Goal: Complete application form: Complete application form

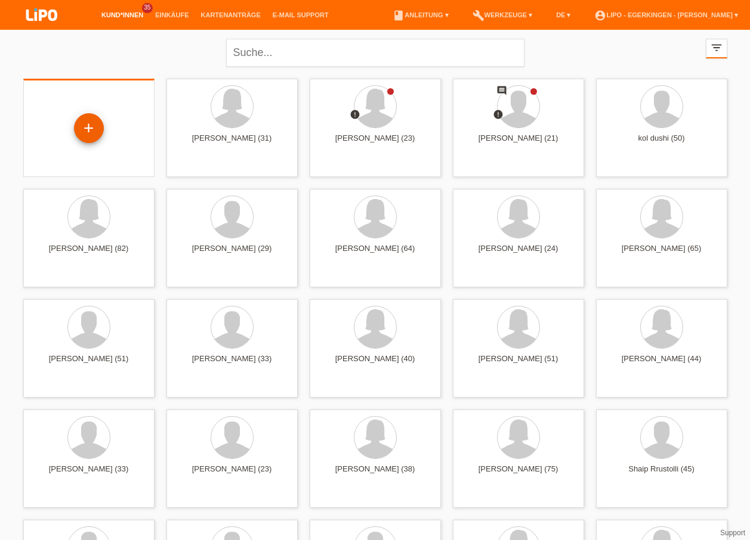
click at [92, 118] on div "+" at bounding box center [89, 128] width 30 height 30
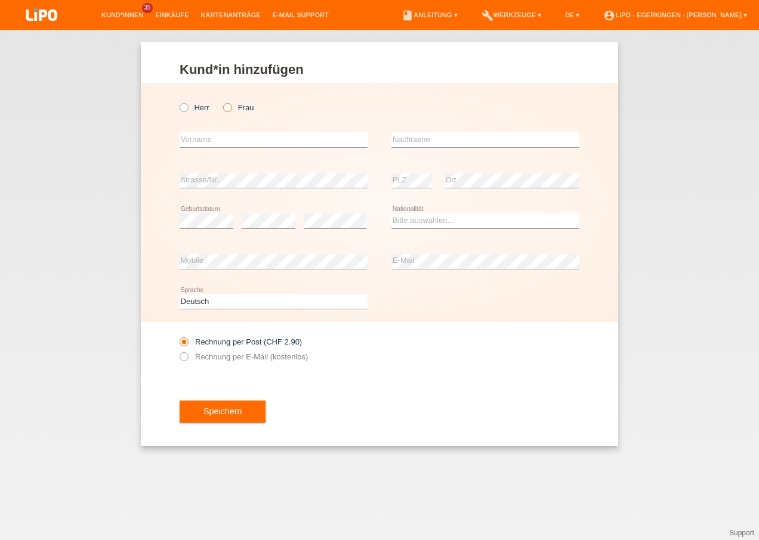
click at [221, 101] on icon at bounding box center [221, 101] width 0 height 0
click at [229, 109] on input "Frau" at bounding box center [227, 107] width 8 height 8
radio input "true"
click at [327, 141] on input "text" at bounding box center [274, 139] width 188 height 15
type input "Ruth"
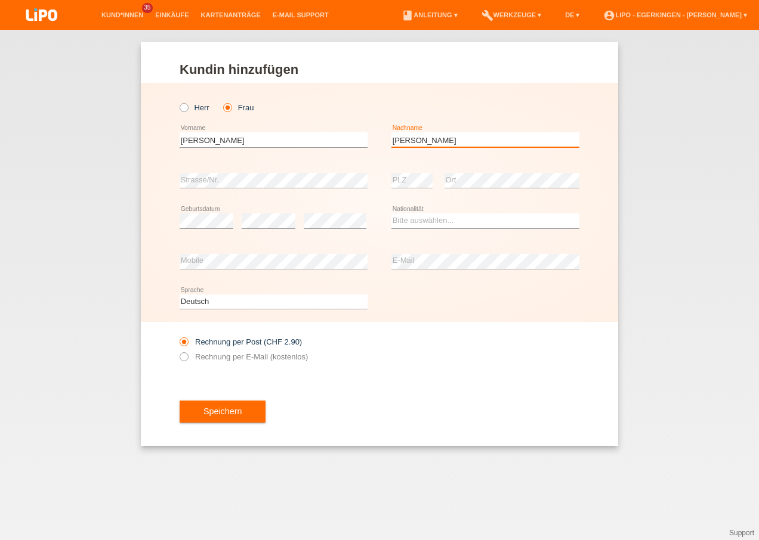
type input "Rosmarie"
drag, startPoint x: 434, startPoint y: 144, endPoint x: 347, endPoint y: 128, distance: 88.0
click at [347, 128] on div "Ruth error Vorname Rosmarie error Nachname" at bounding box center [380, 140] width 400 height 41
click at [317, 144] on input "Ruth" at bounding box center [274, 139] width 188 height 15
type input "[PERSON_NAME]"
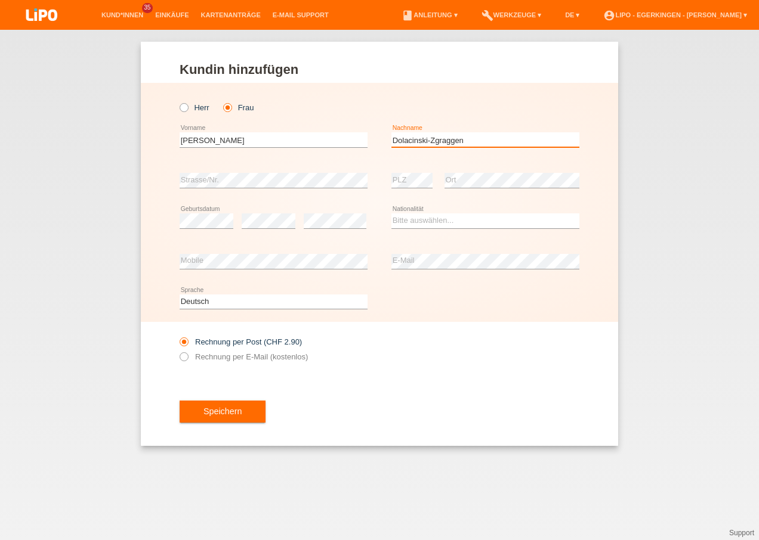
type input "Dolacinski-Zgraggen"
drag, startPoint x: 432, startPoint y: 224, endPoint x: 428, endPoint y: 230, distance: 6.8
click at [432, 224] on select "Bitte auswählen... Schweiz Deutschland Liechtenstein Österreich ------------ Af…" at bounding box center [485, 221] width 188 height 14
select select "CH"
click at [391, 214] on select "Bitte auswählen... Schweiz Deutschland Liechtenstein Österreich ------------ Af…" at bounding box center [485, 221] width 188 height 14
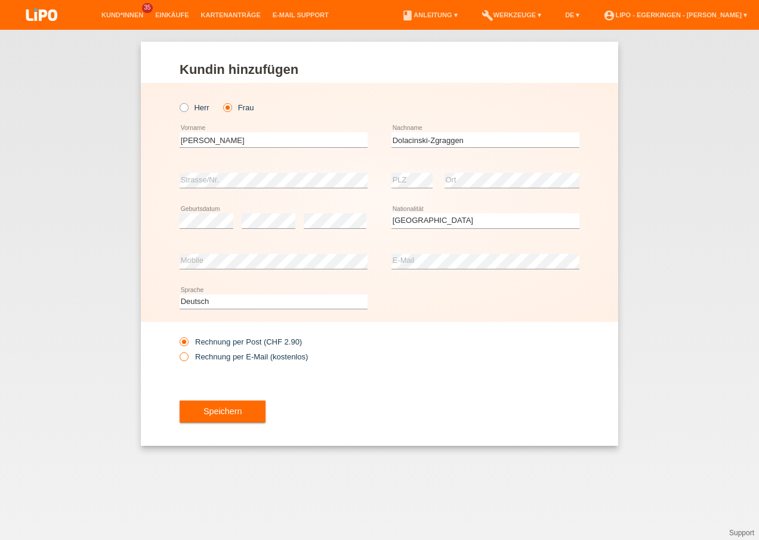
click at [255, 357] on label "Rechnung per E-Mail (kostenlos)" at bounding box center [244, 356] width 128 height 9
click at [187, 357] on input "Rechnung per E-Mail (kostenlos)" at bounding box center [184, 359] width 8 height 15
radio input "true"
click at [237, 415] on span "Speichern" at bounding box center [222, 412] width 38 height 10
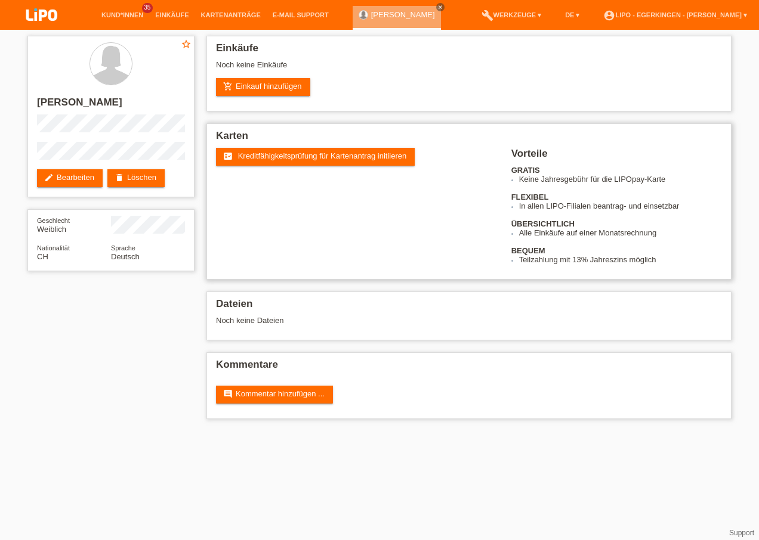
click at [314, 144] on h2 "Karten" at bounding box center [469, 139] width 506 height 18
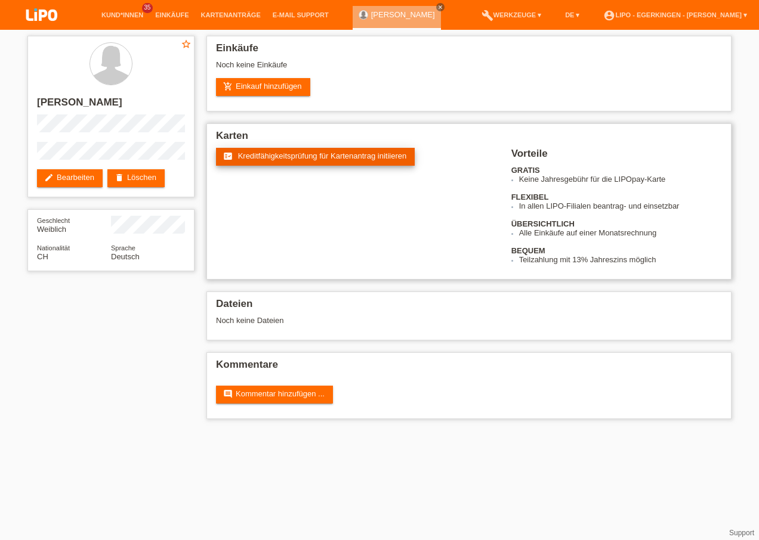
click at [319, 162] on link "fact_check Kreditfähigkeitsprüfung für Kartenantrag initiieren" at bounding box center [315, 157] width 199 height 18
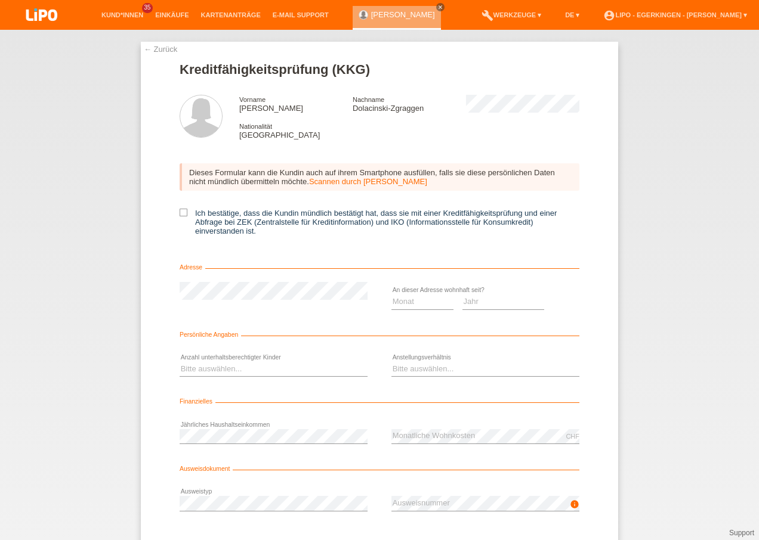
click at [180, 208] on div "Dieses Formular kann die Kundin auch auf ihrem Smartphone ausfüllen, falls sie …" at bounding box center [380, 203] width 400 height 104
click at [184, 212] on label "Ich bestätige, dass die Kundin mündlich bestätigt hat, dass sie mit einer Kredi…" at bounding box center [380, 222] width 400 height 27
click at [184, 212] on input "Ich bestätige, dass die Kundin mündlich bestätigt hat, dass sie mit einer Kredi…" at bounding box center [184, 213] width 8 height 8
checkbox input "true"
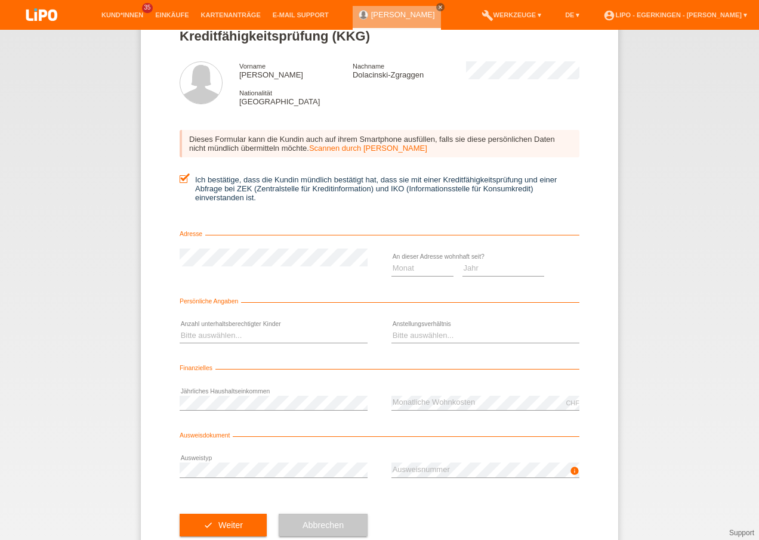
scroll to position [65, 0]
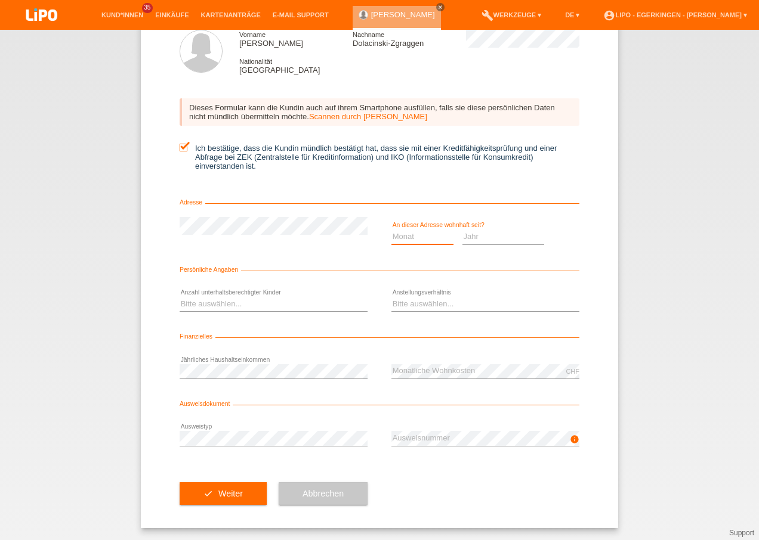
click at [419, 241] on select "Monat 01 02 03 04 05 06 07 08 09 10" at bounding box center [422, 237] width 62 height 14
select select "04"
click at [391, 230] on select "Monat 01 02 03 04 05 06 07 08 09 10" at bounding box center [422, 237] width 62 height 14
drag, startPoint x: 497, startPoint y: 234, endPoint x: 497, endPoint y: 245, distance: 11.3
click at [497, 234] on select "Jahr 2025 2024 2023 2022 2021 2020 2019 2018 2017 2016 2015 2014 2013 2012 2011…" at bounding box center [503, 237] width 82 height 14
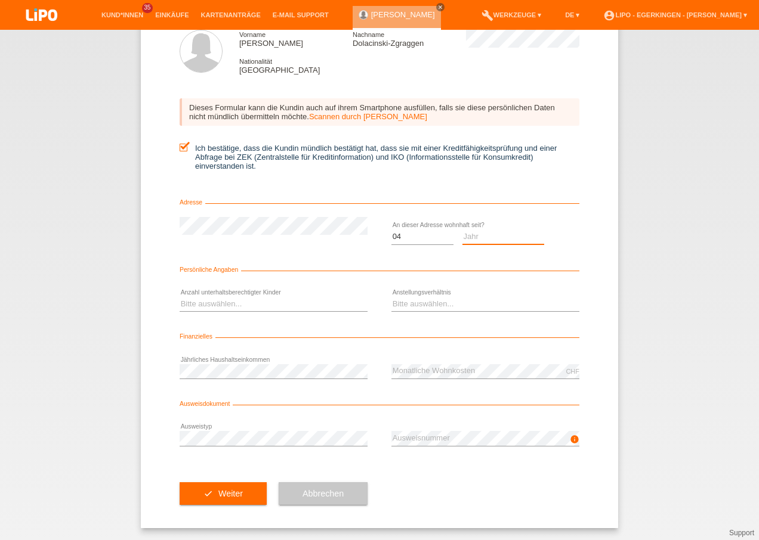
select select "2003"
click at [462, 230] on select "Jahr 2025 2024 2023 2022 2021 2020 2019 2018 2017 2016 2015 2014 2013 2012 2011…" at bounding box center [503, 237] width 82 height 14
click at [333, 308] on select "Bitte auswählen... 0 1 2 3 4 5 6 7 8 9" at bounding box center [274, 304] width 188 height 14
select select "0"
click at [180, 297] on select "Bitte auswählen... 0 1 2 3 4 5 6 7 8 9" at bounding box center [274, 304] width 188 height 14
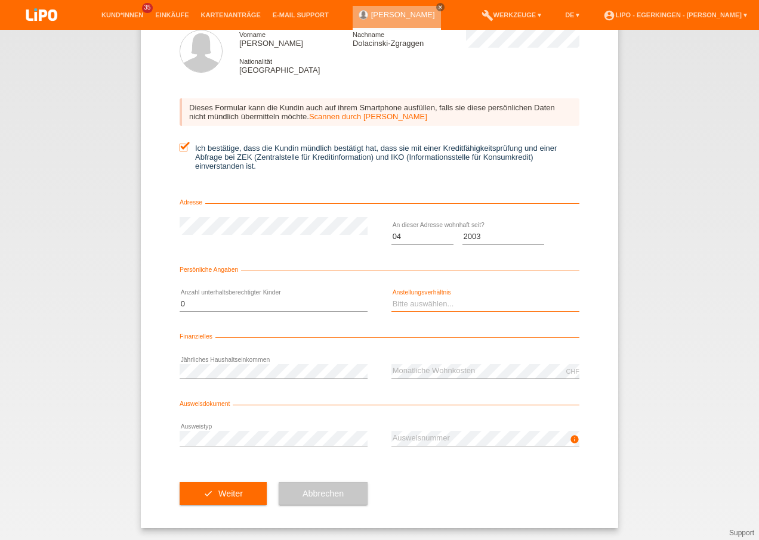
click at [417, 305] on select "Bitte auswählen... Unbefristet Befristet Lehrling/Student Pensioniert Nicht arb…" at bounding box center [485, 304] width 188 height 14
select select "UNLIMITED"
click at [391, 297] on select "Bitte auswählen... Unbefristet Befristet Lehrling/Student Pensioniert Nicht arb…" at bounding box center [485, 304] width 188 height 14
click at [221, 488] on button "check Weiter" at bounding box center [223, 494] width 87 height 23
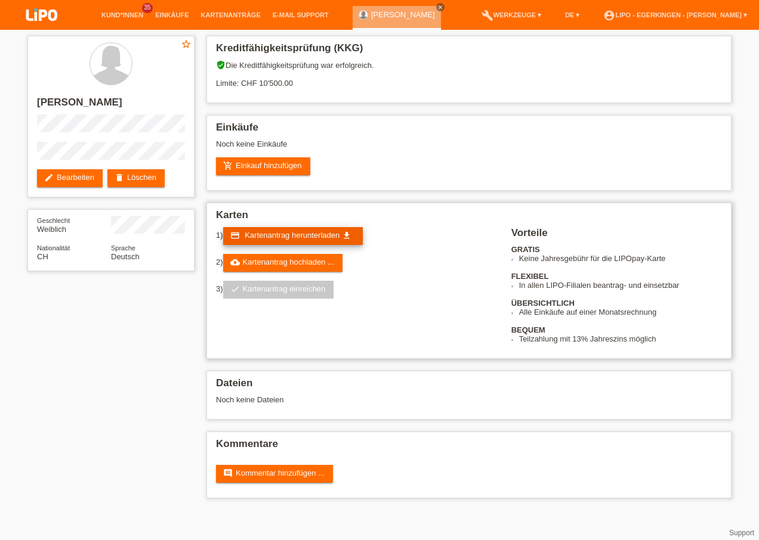
click at [289, 233] on span "Kartenantrag herunterladen" at bounding box center [292, 235] width 95 height 9
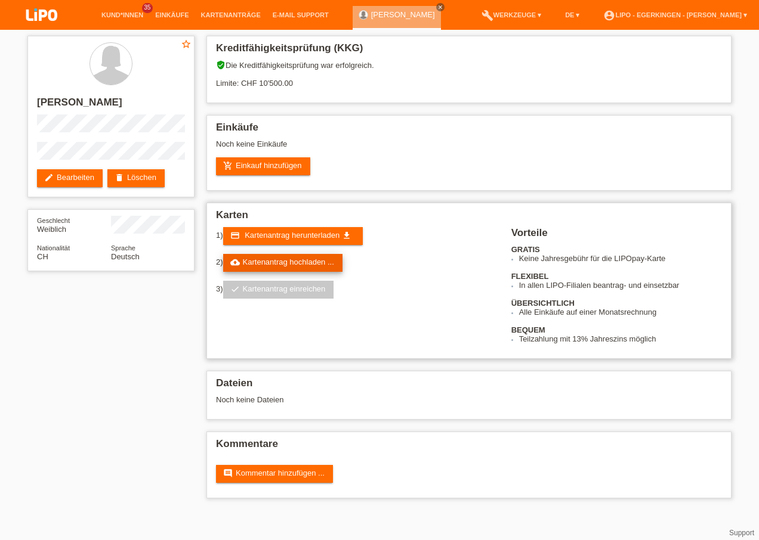
click at [327, 264] on link "cloud_upload Kartenantrag hochladen ..." at bounding box center [282, 263] width 119 height 18
